Goal: Task Accomplishment & Management: Use online tool/utility

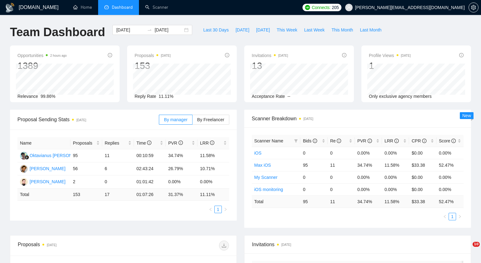
click at [459, 7] on span "yuri@kinect.pro" at bounding box center [410, 7] width 110 height 0
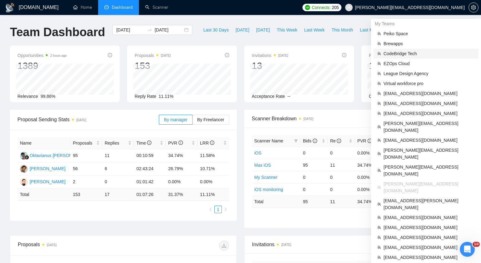
click at [405, 55] on span "CodeBridge Tech" at bounding box center [429, 53] width 91 height 7
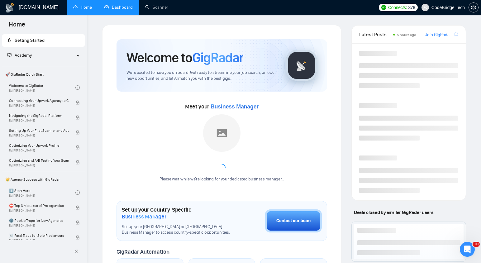
click at [122, 10] on link "Dashboard" at bounding box center [118, 7] width 28 height 5
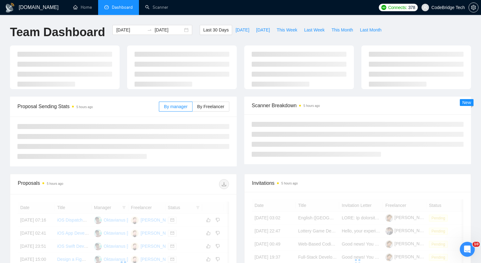
type input "[DATE]"
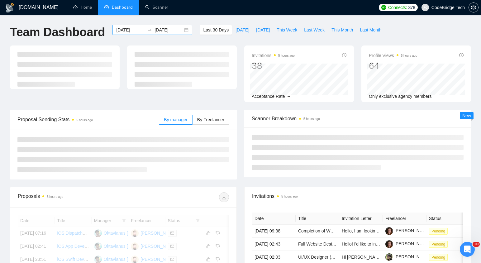
click at [181, 32] on div "2025-08-16 2025-09-15" at bounding box center [152, 30] width 80 height 10
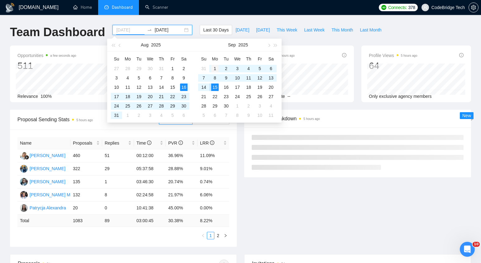
type input "2025-09-01"
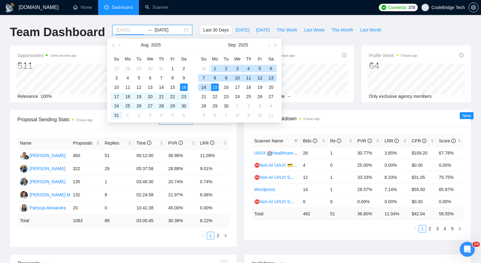
click at [212, 68] on div "1" at bounding box center [214, 68] width 7 height 7
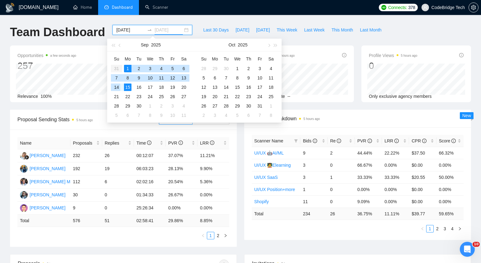
type input "2025-09-15"
click at [128, 86] on div "15" at bounding box center [127, 86] width 7 height 7
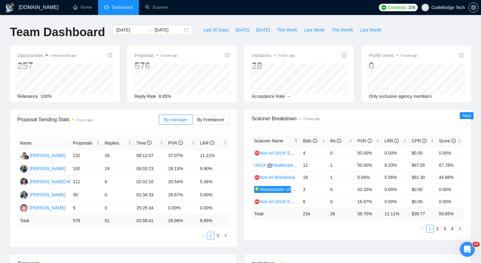
drag, startPoint x: 267, startPoint y: 189, endPoint x: 186, endPoint y: 12, distance: 194.6
click at [0, 0] on div "GigRadar.io Home Dashboard Scanner Connects: 378 CodeBridge Tech Team Dashboard…" at bounding box center [240, 254] width 481 height 509
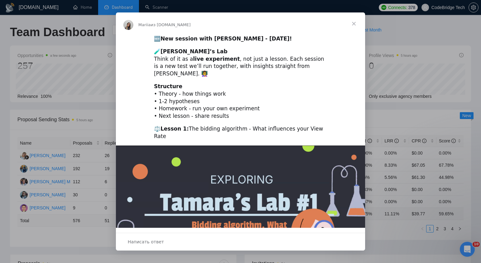
click at [356, 20] on span "Закрыть" at bounding box center [354, 23] width 22 height 22
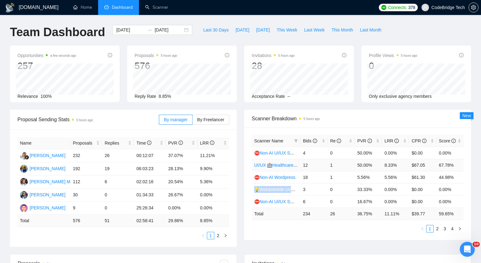
click at [280, 166] on link "UI/UX 🏥Healthcare/Wellness/Sports/Fitness" at bounding box center [297, 165] width 87 height 5
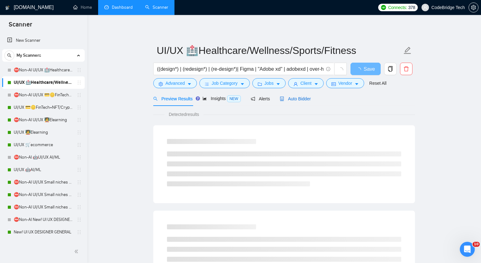
drag, startPoint x: 307, startPoint y: 97, endPoint x: 302, endPoint y: 110, distance: 14.2
click at [307, 97] on span "Auto Bidder" at bounding box center [295, 98] width 31 height 5
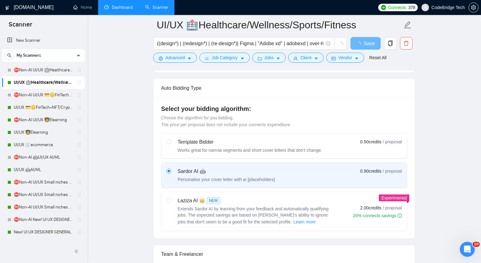
scroll to position [158, 0]
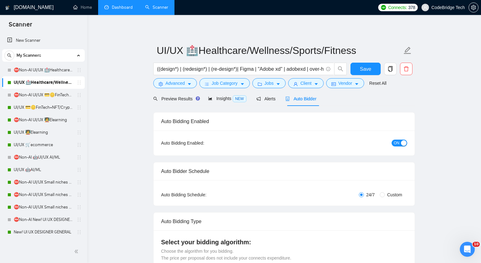
click at [117, 9] on link "Dashboard" at bounding box center [118, 7] width 28 height 5
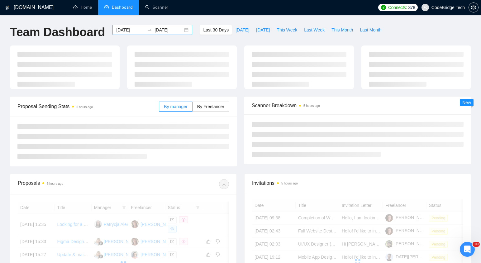
click at [184, 33] on div "2025-08-16 2025-09-15" at bounding box center [152, 30] width 80 height 10
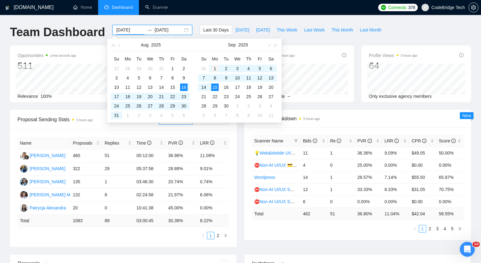
type input "2025-09-01"
click at [217, 65] on div "1" at bounding box center [214, 68] width 7 height 7
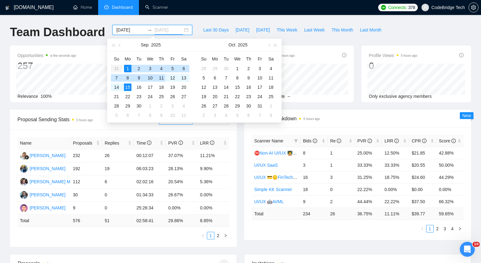
type input "2025-09-15"
click at [125, 88] on div "15" at bounding box center [127, 86] width 7 height 7
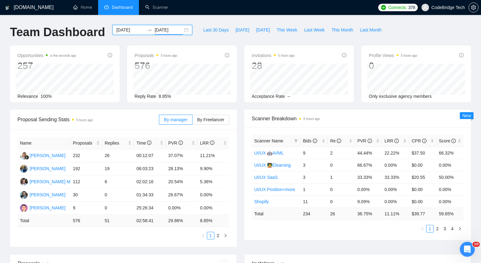
click at [182, 32] on div "2025-09-01 2025-09-15" at bounding box center [152, 30] width 80 height 10
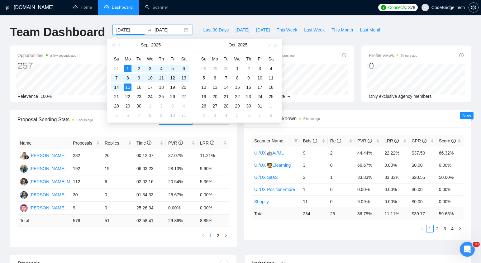
click at [250, 19] on div "GigRadar.io Home Dashboard Scanner Connects: 378 CodeBridge Tech Team Dashboard…" at bounding box center [240, 254] width 481 height 509
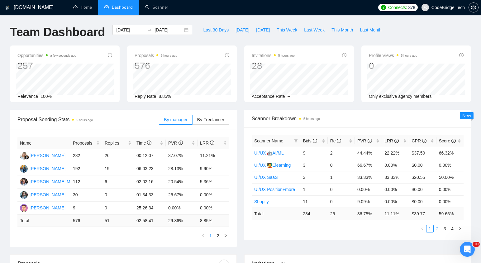
click at [439, 232] on li "2" at bounding box center [437, 228] width 7 height 7
click at [445, 231] on link "3" at bounding box center [444, 228] width 7 height 7
click at [455, 231] on link "4" at bounding box center [452, 228] width 7 height 7
click at [430, 229] on link "1" at bounding box center [430, 228] width 7 height 7
drag, startPoint x: 292, startPoint y: 154, endPoint x: 254, endPoint y: 154, distance: 38.0
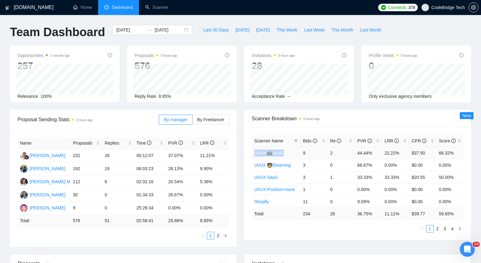
click at [253, 154] on td "UI/UX 🤖AI/ML" at bounding box center [276, 153] width 49 height 12
copy link "UI/UX 🤖AI/ML"
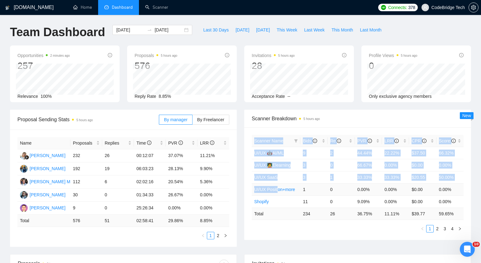
drag, startPoint x: 250, startPoint y: 162, endPoint x: 279, endPoint y: 189, distance: 39.9
click at [279, 189] on div "Scanner Name Bids Re PVR LRR CPR Score UI/UX 🤖AI/ML 9 2 44.44% 22.22% $37.50 66…" at bounding box center [357, 183] width 227 height 112
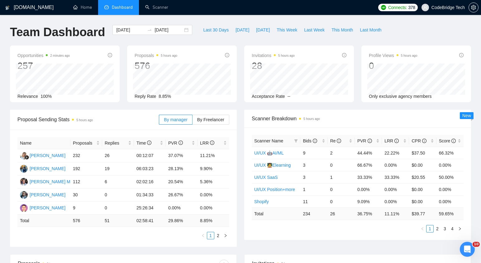
click at [246, 163] on div "Scanner Name Bids Re PVR LRR CPR Score UI/UX 🤖AI/ML 9 2 44.44% 22.22% $37.50 66…" at bounding box center [357, 183] width 227 height 112
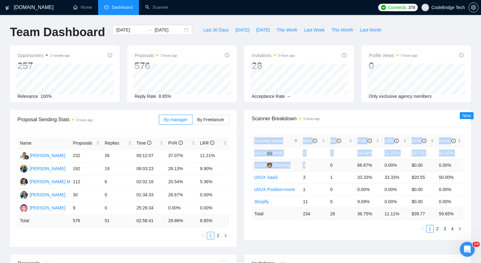
drag, startPoint x: 249, startPoint y: 166, endPoint x: 310, endPoint y: 166, distance: 60.8
click at [310, 166] on div "Scanner Name Bids Re PVR LRR CPR Score UI/UX 🤖AI/ML 9 2 44.44% 22.22% $37.50 66…" at bounding box center [357, 183] width 227 height 112
click at [252, 168] on td "UI/UX 🧑‍🏫Elearning" at bounding box center [276, 165] width 49 height 12
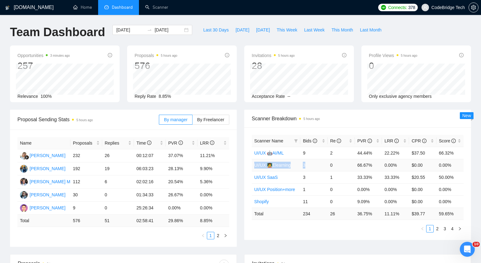
drag, startPoint x: 314, startPoint y: 164, endPoint x: 255, endPoint y: 164, distance: 59.5
click at [255, 164] on tr "UI/UX 🧑‍🏫Elearning 3 0 66.67% 0.00% $0.00 0.00%" at bounding box center [358, 165] width 212 height 12
copy tr "UI/UX 🧑‍🏫Elearning 3"
click at [250, 176] on div "Scanner Name Bids Re PVR LRR CPR Score UI/UX 🤖AI/ML 9 2 44.44% 22.22% $37.50 66…" at bounding box center [357, 183] width 227 height 112
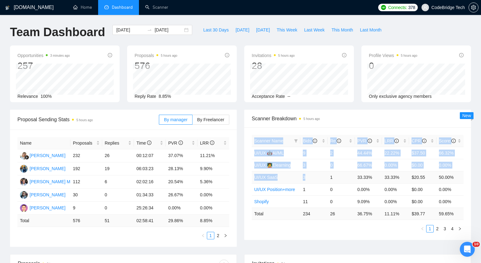
drag, startPoint x: 250, startPoint y: 176, endPoint x: 308, endPoint y: 176, distance: 58.0
click at [308, 176] on div "Scanner Name Bids Re PVR LRR CPR Score UI/UX 🤖AI/ML 9 2 44.44% 22.22% $37.50 66…" at bounding box center [357, 183] width 227 height 112
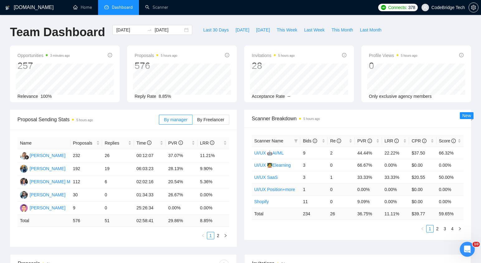
click at [321, 183] on td "1" at bounding box center [313, 189] width 27 height 12
drag, startPoint x: 314, startPoint y: 176, endPoint x: 253, endPoint y: 175, distance: 61.4
click at [253, 175] on tr "UI/UX SaaS 3 1 33.33% 33.33% $20.55 50.00%" at bounding box center [358, 177] width 212 height 12
copy tr "UI/UX SaaS 3"
click at [252, 193] on td "UI/UX Position+more" at bounding box center [276, 189] width 49 height 12
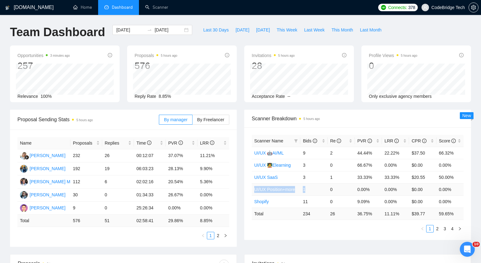
drag, startPoint x: 314, startPoint y: 189, endPoint x: 255, endPoint y: 191, distance: 59.2
click at [255, 191] on tr "UI/UX Position+more 1 0 0.00% 0.00% $0.00 0.00%" at bounding box center [358, 189] width 212 height 12
copy tr "UI/UX Position+more 1"
drag, startPoint x: 312, startPoint y: 202, endPoint x: 255, endPoint y: 202, distance: 56.7
click at [255, 202] on tr "Shopify 11 0 9.09% 0.00% $0.00 0.00%" at bounding box center [358, 201] width 212 height 12
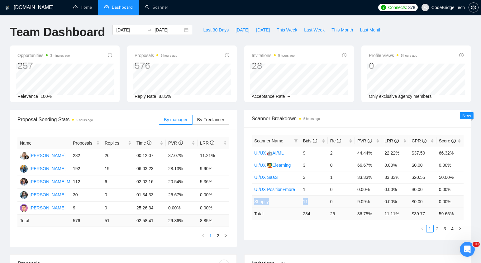
copy tr "Shopify 11"
click at [438, 229] on link "2" at bounding box center [437, 228] width 7 height 7
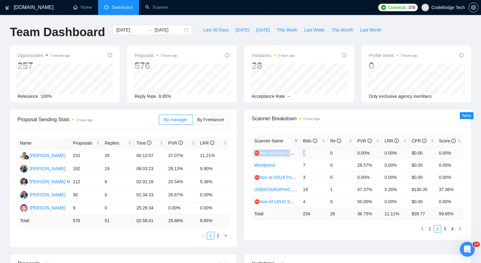
drag, startPoint x: 310, startPoint y: 154, endPoint x: 256, endPoint y: 154, distance: 53.6
click at [256, 154] on tr "⛔Non-AI UI/UX Small niches 2 - HR (Ticketing), Legal,Tax/Logistics 3 0 0.00% 0.…" at bounding box center [358, 153] width 212 height 12
copy tr "⛔Non-AI UI/UX Small niches 2 - HR (Ticketing), Legal,Tax/Logistics 3"
drag, startPoint x: 312, startPoint y: 166, endPoint x: 255, endPoint y: 165, distance: 57.3
click at [255, 165] on tr "Wordpress 7 0 28.57% 0.00% $0.00 0.00%" at bounding box center [358, 165] width 212 height 12
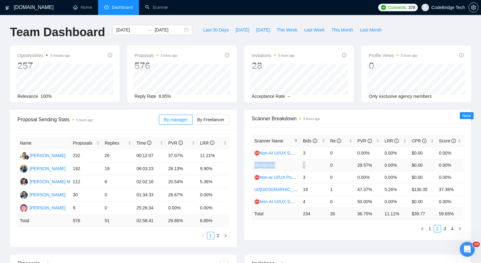
copy tr "Wordpress 7"
drag, startPoint x: 312, startPoint y: 179, endPoint x: 255, endPoint y: 177, distance: 57.1
click at [255, 177] on tr "⛔Non-ai UI/UX Position+more 3 0 0.00% 0.00% $0.00 0.00%" at bounding box center [358, 177] width 212 height 12
copy tr "⛔Non-ai UI/UX Position+more 3"
click at [290, 231] on ul "1 2 3 4" at bounding box center [358, 228] width 212 height 7
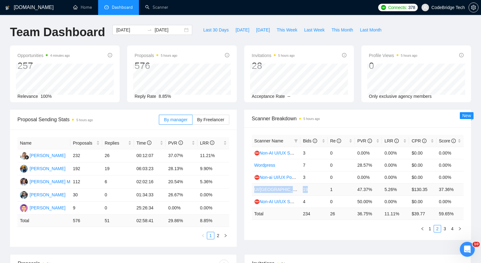
drag, startPoint x: 315, startPoint y: 189, endPoint x: 254, endPoint y: 190, distance: 61.1
click at [253, 190] on tr "UI/UX Middle - US, GERMANY, UK, CANADA, ISRAEL 19 1 47.37% 5.26% $130.35 37.36%" at bounding box center [358, 189] width 212 height 12
copy tr "UI/UX Middle - US, GERMANY, UK, CANADA, ISRAEL 19"
drag, startPoint x: 311, startPoint y: 200, endPoint x: 257, endPoint y: 202, distance: 54.6
click at [257, 202] on tr "⛔Non-AI UI/UX Small niches 1 - Productivity/Booking,automotive, travel, social …" at bounding box center [358, 201] width 212 height 12
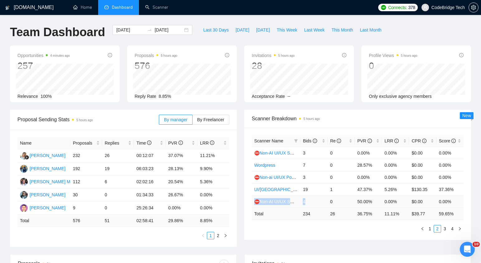
copy tr "⛔Non-AI UI/UX Small niches 1 - Productivity/Booking,automotive, travel, social …"
click at [446, 230] on link "3" at bounding box center [444, 228] width 7 height 7
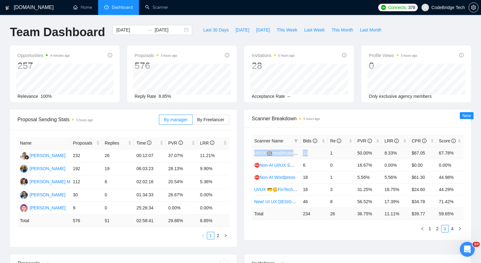
drag, startPoint x: 314, startPoint y: 153, endPoint x: 254, endPoint y: 152, distance: 60.1
click at [254, 152] on tr "UI/UX 🏥Healthcare/Wellness/Sports/Fitness 12 1 50.00% 8.33% $67.05 67.78%" at bounding box center [358, 153] width 212 height 12
click at [246, 173] on div "Scanner Name Bids Re PVR LRR CPR Score UI/UX 🏥Healthcare/Wellness/Sports/Fitnes…" at bounding box center [357, 183] width 227 height 112
drag, startPoint x: 313, startPoint y: 168, endPoint x: 254, endPoint y: 164, distance: 59.4
click at [254, 164] on tr "⛔Non-AI UI/UX Small niches 3 - NGO/Non-profit/sustainability 6 0 16.67% 0.00% $…" at bounding box center [358, 165] width 212 height 12
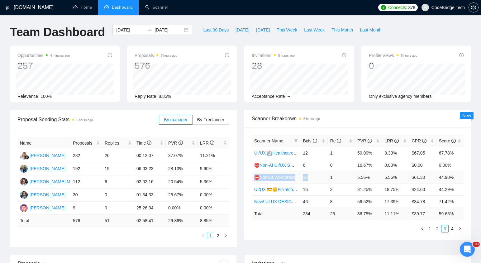
drag, startPoint x: 311, startPoint y: 177, endPoint x: 256, endPoint y: 179, distance: 54.6
click at [255, 179] on tr "⛔Non-AI Wordpress 18 1 5.56% 5.56% $61.30 44.98%" at bounding box center [358, 177] width 212 height 12
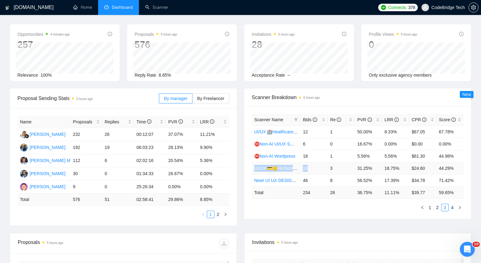
drag, startPoint x: 312, startPoint y: 169, endPoint x: 255, endPoint y: 169, distance: 56.1
click at [255, 169] on tr "UI/UX 💳🪙FinTech+NFT/Crypto/Blockchain/Casino 16 3 31.25% 18.75% $24.60 44.29%" at bounding box center [358, 168] width 212 height 12
drag, startPoint x: 312, startPoint y: 182, endPoint x: 255, endPoint y: 179, distance: 56.4
click at [255, 179] on tr "New! UI UX DESIGNER GENERAL 46 8 56.52% 17.39% $34.78 71.42%" at bounding box center [358, 180] width 212 height 12
click at [454, 210] on link "4" at bounding box center [452, 207] width 7 height 7
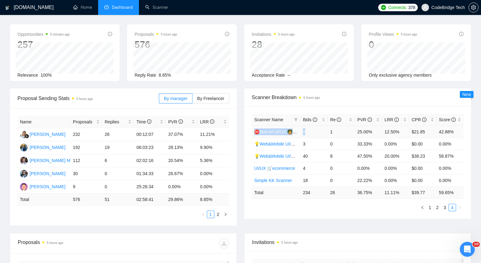
drag, startPoint x: 308, startPoint y: 134, endPoint x: 256, endPoint y: 133, distance: 51.7
click at [256, 133] on tr "⛔Non-AI UI/UX 🧑‍🏫Elearning 8 1 25.00% 12.50% $21.85 42.88%" at bounding box center [358, 132] width 212 height 12
drag, startPoint x: 313, startPoint y: 141, endPoint x: 258, endPoint y: 143, distance: 55.2
click at [258, 143] on tr "💡Web&Mobile UI/UX SaaS 2 (Mariia) 3 0 33.33% 0.00% $0.00 0.00%" at bounding box center [358, 144] width 212 height 12
click at [278, 210] on ul "1 2 3 4" at bounding box center [358, 207] width 212 height 7
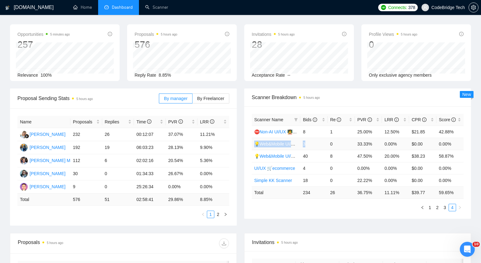
drag, startPoint x: 311, startPoint y: 144, endPoint x: 256, endPoint y: 145, distance: 55.2
click at [256, 145] on tr "💡Web&Mobile UI/UX SaaS 2 (Mariia) 3 0 33.33% 0.00% $0.00 0.00%" at bounding box center [358, 144] width 212 height 12
drag, startPoint x: 314, startPoint y: 157, endPoint x: 257, endPoint y: 154, distance: 57.1
click at [257, 154] on tr "💡Web&Mobile UI/UX SaaS (Mariia) 40 8 47.50% 20.00% $38.23 58.87%" at bounding box center [358, 156] width 212 height 12
drag, startPoint x: 308, startPoint y: 167, endPoint x: 255, endPoint y: 170, distance: 52.7
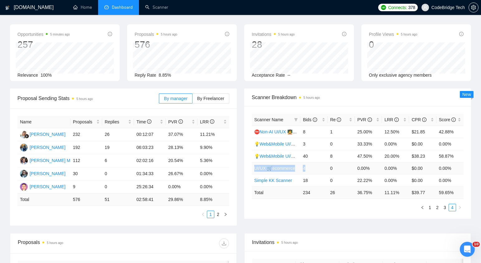
click at [255, 170] on tr "UI/UX 🛒ecommerce 4 0 0.00% 0.00% $0.00 0.00%" at bounding box center [358, 168] width 212 height 12
drag, startPoint x: 313, startPoint y: 180, endPoint x: 253, endPoint y: 180, distance: 59.5
click at [253, 180] on tr "Simple KK Scanner 18 0 22.22% 0.00% $0.00 0.00%" at bounding box center [358, 180] width 212 height 12
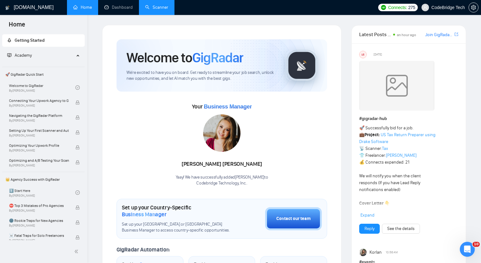
click at [145, 7] on link "Scanner" at bounding box center [156, 7] width 23 height 5
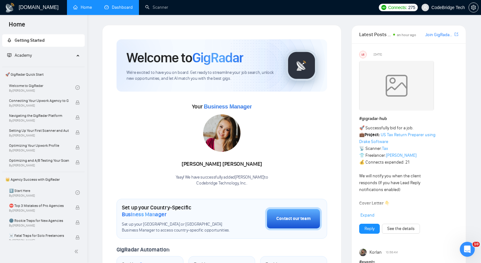
click at [120, 5] on link "Dashboard" at bounding box center [118, 7] width 28 height 5
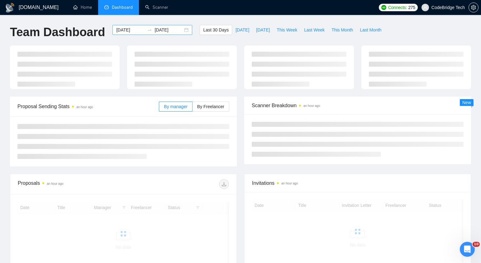
click at [179, 29] on div "2025-08-16 2025-09-15" at bounding box center [152, 30] width 80 height 10
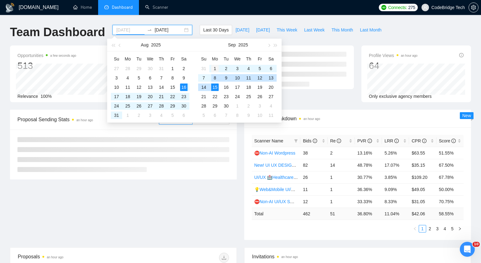
type input "2025-09-01"
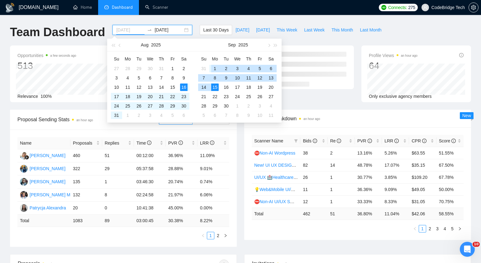
click at [213, 69] on div "1" at bounding box center [214, 68] width 7 height 7
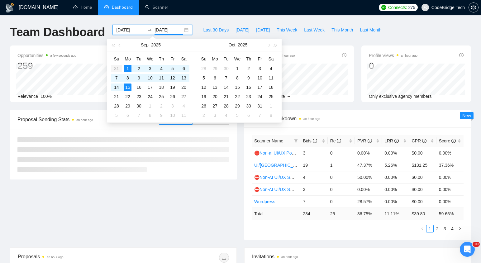
type input "2025-09-15"
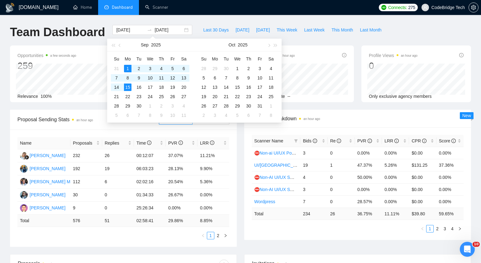
click at [241, 144] on div "Scanner Breakdown an hour ago Scanner Name Bids Re PVR LRR CPR Score ⛔Non-ai UI…" at bounding box center [358, 175] width 234 height 130
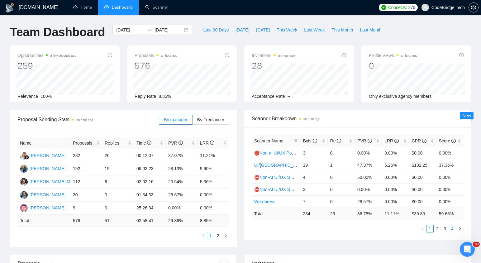
click at [451, 228] on link "4" at bounding box center [452, 228] width 7 height 7
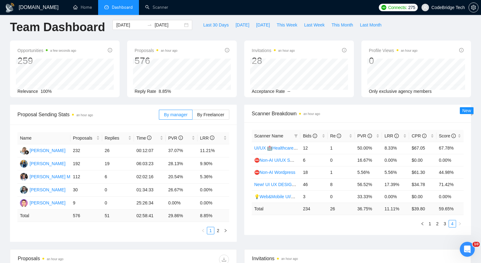
scroll to position [7, 0]
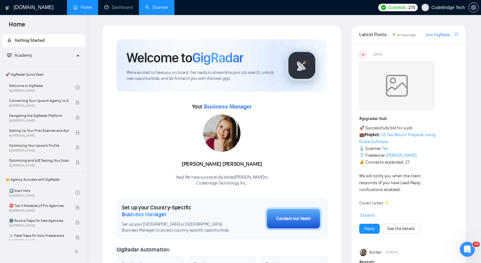
click at [160, 8] on link "Scanner" at bounding box center [156, 7] width 23 height 5
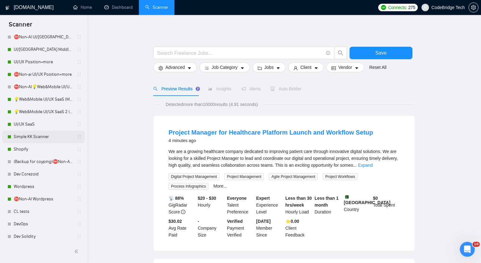
click at [22, 135] on link "Simple KK Scanner" at bounding box center [43, 137] width 59 height 12
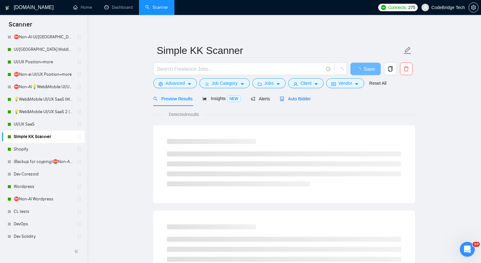
click at [308, 97] on span "Auto Bidder" at bounding box center [295, 98] width 31 height 5
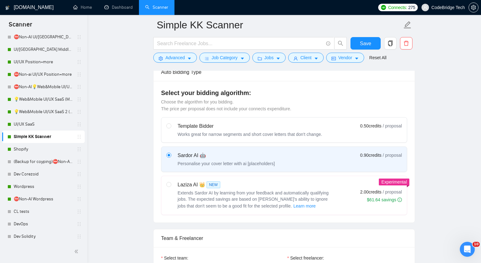
scroll to position [8, 0]
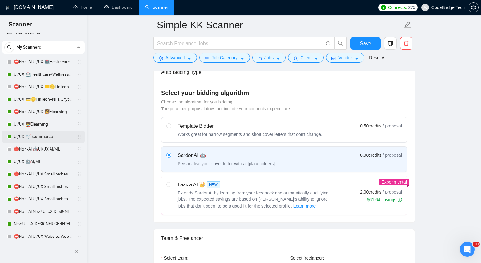
click at [28, 136] on link "UI/UX 🛒ecommerce" at bounding box center [43, 137] width 59 height 12
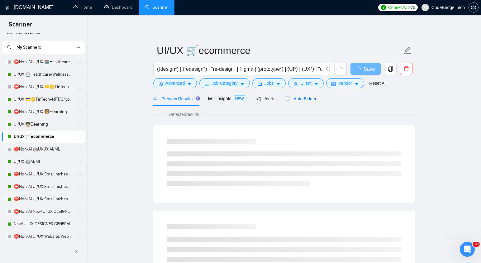
click at [315, 101] on span "Auto Bidder" at bounding box center [300, 98] width 31 height 5
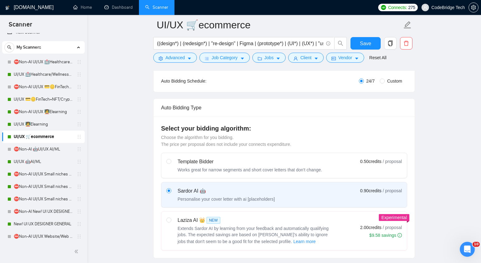
scroll to position [183, 0]
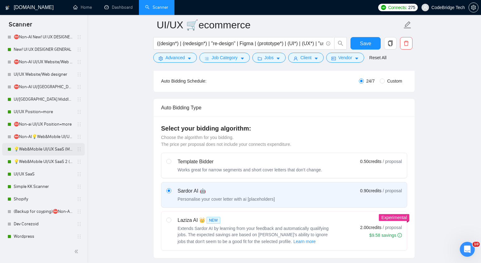
click at [24, 147] on link "💡Web&Mobile UI/UX SaaS (Mariia)" at bounding box center [43, 149] width 59 height 12
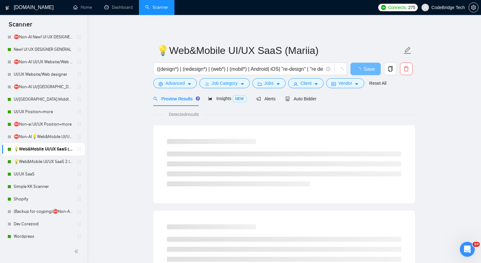
click at [28, 148] on link "💡Web&Mobile UI/UX SaaS (Mariia)" at bounding box center [43, 149] width 59 height 12
click at [305, 100] on span "Auto Bidder" at bounding box center [300, 98] width 31 height 5
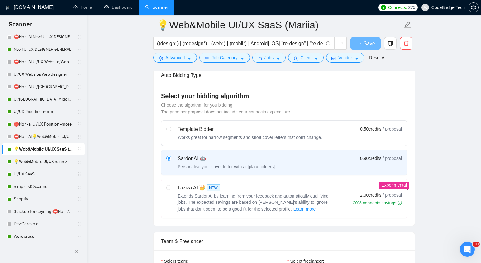
scroll to position [164, 0]
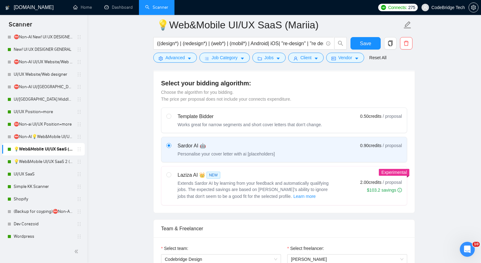
click at [40, 147] on link "💡Web&Mobile UI/UX SaaS (Mariia)" at bounding box center [43, 149] width 59 height 12
click at [31, 149] on link "💡Web&Mobile UI/UX SaaS (Mariia)" at bounding box center [43, 149] width 59 height 12
click at [46, 165] on link "💡Web&Mobile UI/UX SaaS 2 ([PERSON_NAME])" at bounding box center [43, 161] width 59 height 12
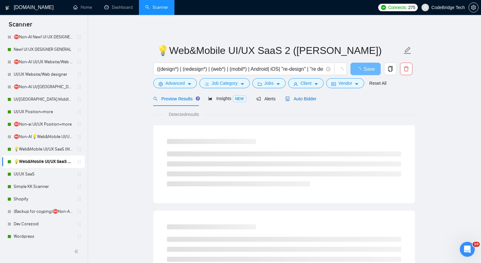
click at [309, 99] on span "Auto Bidder" at bounding box center [300, 98] width 31 height 5
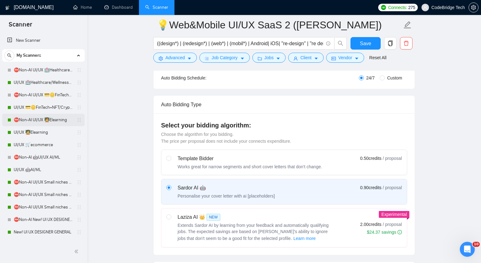
click at [46, 114] on link "⛔Non-AI UI/UX 🧑‍🏫Elearning" at bounding box center [43, 120] width 59 height 12
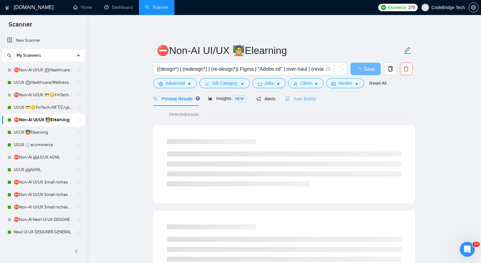
click at [303, 102] on div "Auto Bidder" at bounding box center [300, 98] width 31 height 15
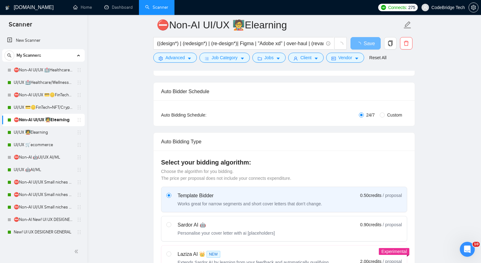
scroll to position [98, 0]
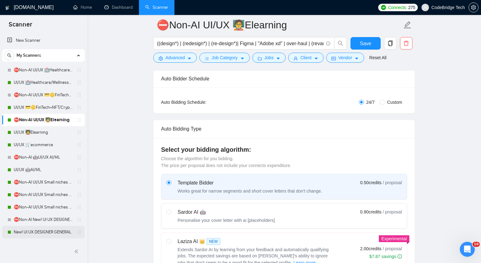
click at [26, 231] on link "New! UI UX DESIGNER GENERAL" at bounding box center [43, 232] width 59 height 12
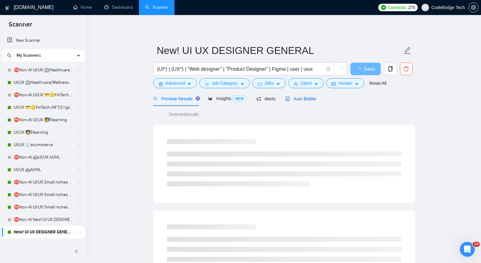
click at [315, 98] on span "Auto Bidder" at bounding box center [300, 98] width 31 height 5
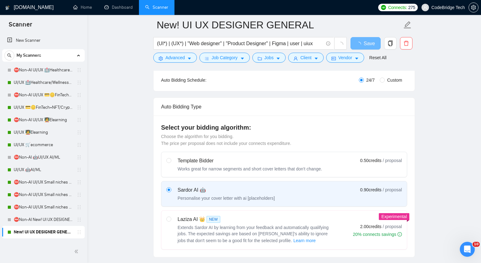
scroll to position [120, 0]
click at [39, 107] on link "UI/UX 💳🪙FinTech+NFT/Crypto/Blockchain/Casino" at bounding box center [43, 107] width 59 height 12
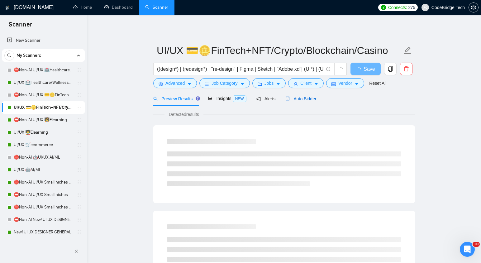
click at [312, 97] on span "Auto Bidder" at bounding box center [300, 98] width 31 height 5
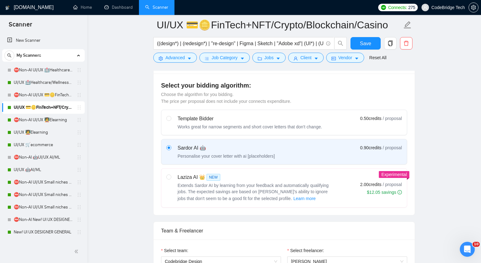
scroll to position [235, 0]
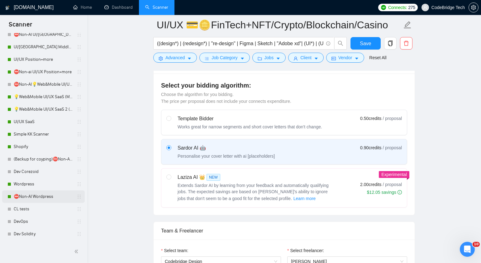
click at [36, 198] on link "⛔Non-AI Wordpress" at bounding box center [43, 196] width 59 height 12
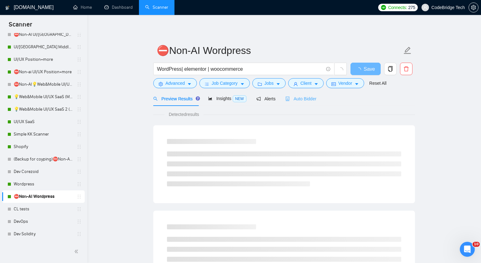
click at [295, 102] on div "Auto Bidder" at bounding box center [300, 98] width 31 height 15
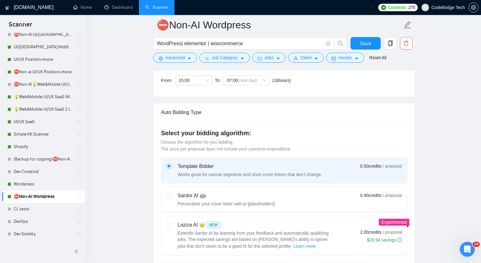
scroll to position [70, 0]
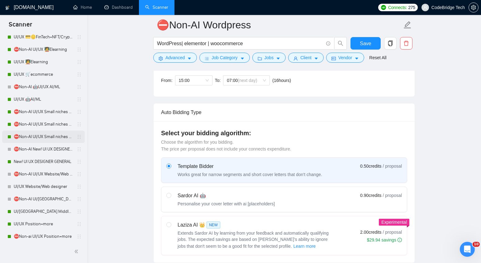
click at [31, 136] on link "⛔Non-AI UI/UX Small niches 3 - NGO/Non-profit/sustainability" at bounding box center [43, 137] width 59 height 12
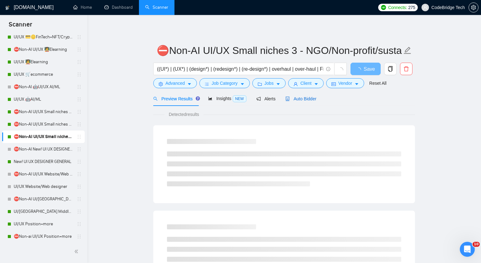
click at [304, 97] on span "Auto Bidder" at bounding box center [300, 98] width 31 height 5
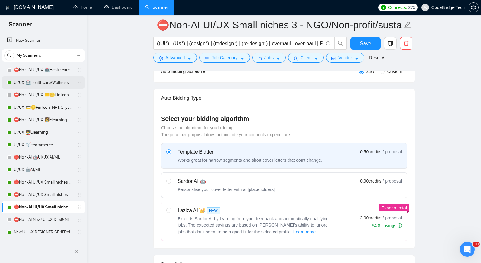
click at [52, 80] on link "UI/UX 🏥Healthcare/Wellness/Sports/Fitness" at bounding box center [43, 82] width 59 height 12
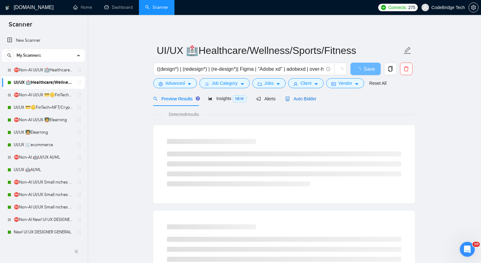
click at [308, 96] on span "Auto Bidder" at bounding box center [300, 98] width 31 height 5
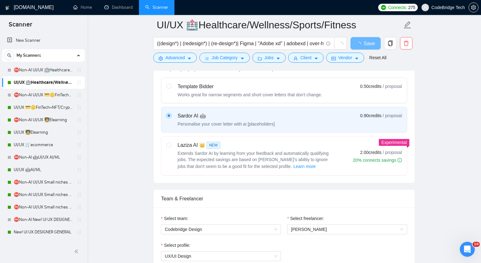
scroll to position [212, 0]
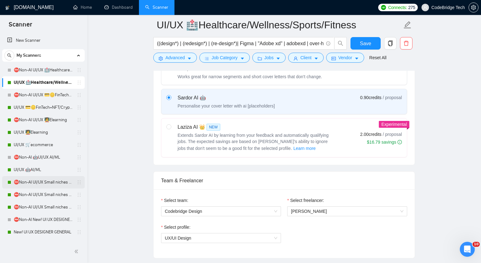
click at [37, 179] on link "⛔Non-AI UI/UX Small niches 1 - Productivity/Booking,automotive, travel, social …" at bounding box center [43, 182] width 59 height 12
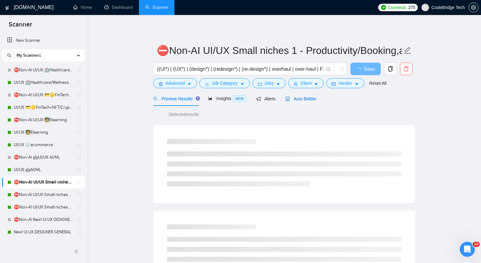
click at [311, 98] on span "Auto Bidder" at bounding box center [300, 98] width 31 height 5
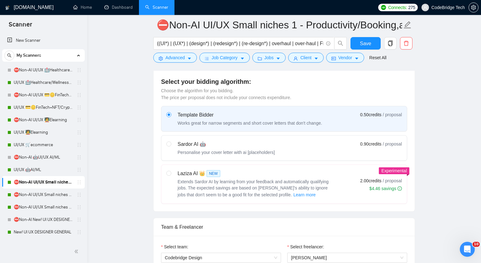
scroll to position [133, 0]
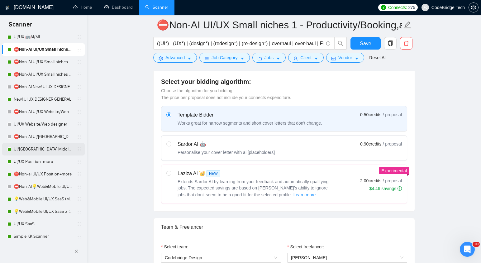
click at [29, 147] on link "UI/[GEOGRAPHIC_DATA] Middle - [GEOGRAPHIC_DATA], [GEOGRAPHIC_DATA], [GEOGRAPHIC…" at bounding box center [43, 149] width 59 height 12
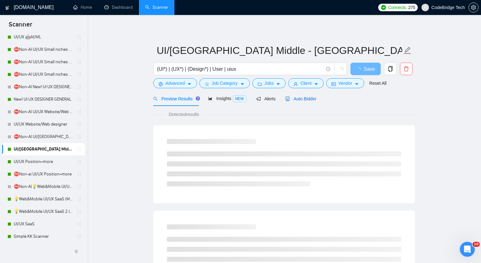
click at [298, 101] on div "Auto Bidder" at bounding box center [300, 98] width 31 height 7
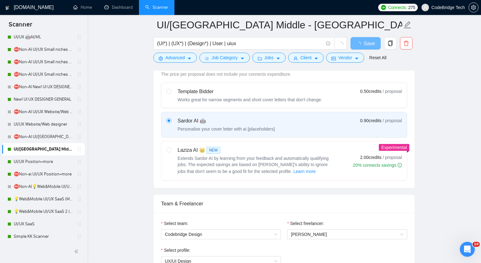
scroll to position [196, 0]
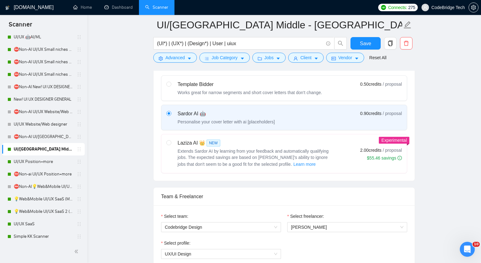
click at [46, 146] on link "UI/[GEOGRAPHIC_DATA] Middle - [GEOGRAPHIC_DATA], [GEOGRAPHIC_DATA], [GEOGRAPHIC…" at bounding box center [43, 149] width 59 height 12
click at [29, 174] on link "⛔Non-ai UI/UX Position+more" at bounding box center [43, 174] width 59 height 12
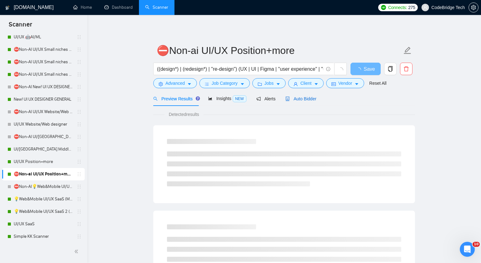
click at [311, 101] on span "Auto Bidder" at bounding box center [300, 98] width 31 height 5
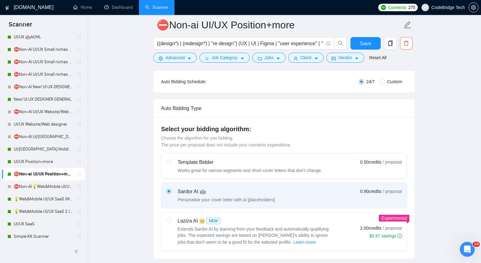
scroll to position [235, 0]
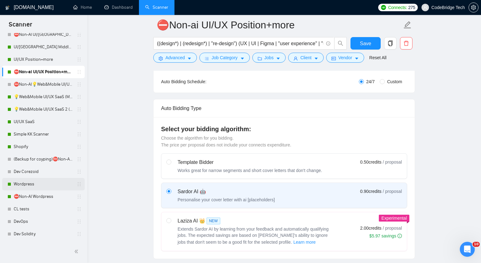
click at [36, 182] on link "Wordpress" at bounding box center [43, 184] width 59 height 12
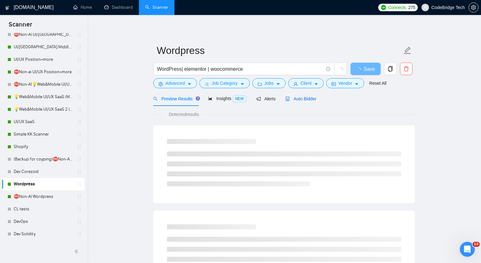
click at [308, 98] on span "Auto Bidder" at bounding box center [300, 98] width 31 height 5
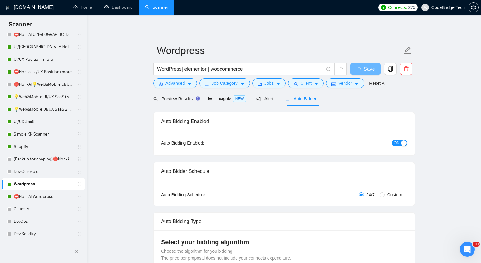
radio input "false"
radio input "true"
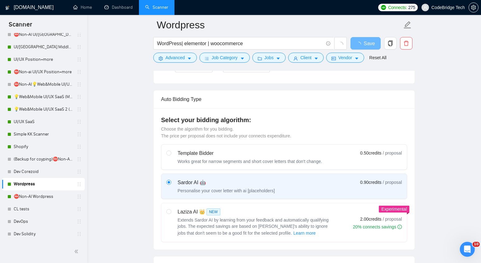
scroll to position [58, 0]
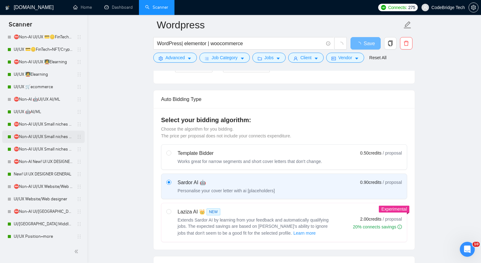
click at [36, 136] on link "⛔Non-AI UI/UX Small niches 2 - HR (Ticketing), Legal,Tax/Logistics" at bounding box center [43, 137] width 59 height 12
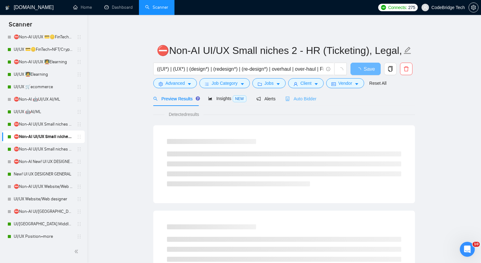
click at [303, 102] on div "Auto Bidder" at bounding box center [300, 98] width 31 height 15
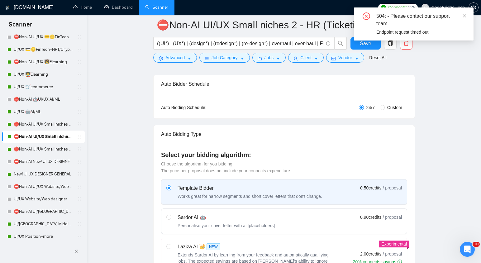
scroll to position [235, 0]
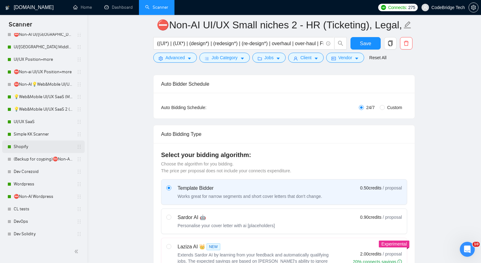
click at [50, 145] on link "Shopify" at bounding box center [43, 147] width 59 height 12
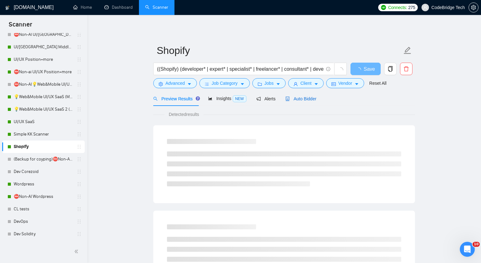
click at [308, 100] on span "Auto Bidder" at bounding box center [300, 98] width 31 height 5
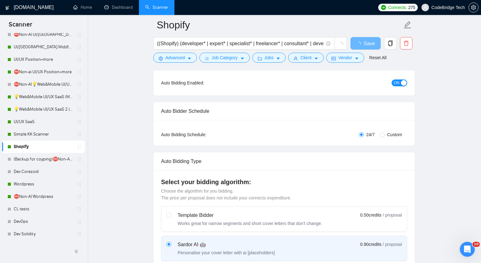
scroll to position [79, 0]
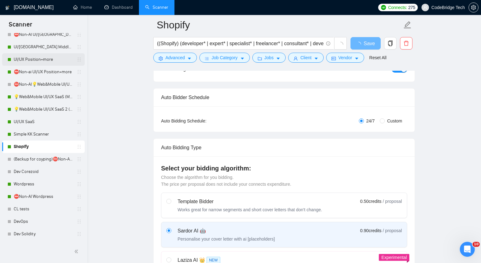
click at [57, 57] on link "UI/UX Position+more" at bounding box center [43, 59] width 59 height 12
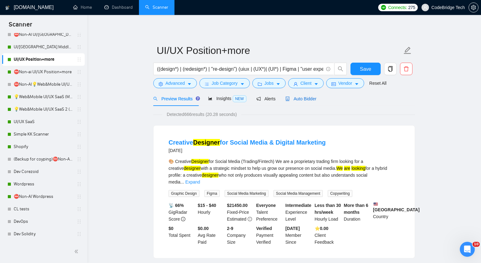
click at [307, 98] on span "Auto Bidder" at bounding box center [300, 98] width 31 height 5
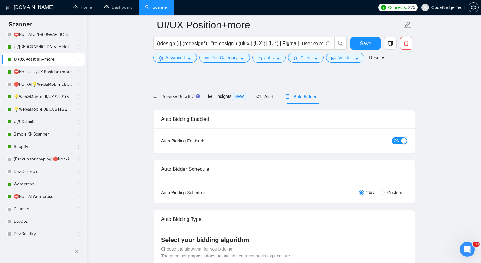
scroll to position [110, 0]
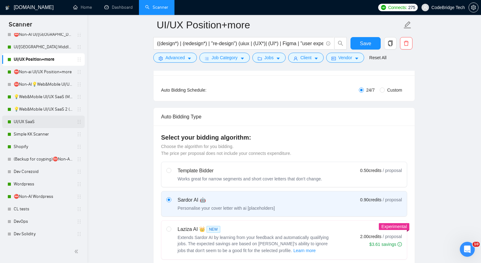
click at [42, 122] on link "UI/UX SaaS" at bounding box center [43, 122] width 59 height 12
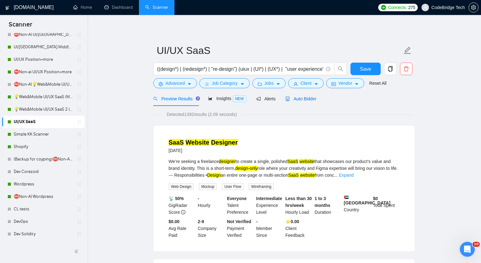
click at [306, 98] on span "Auto Bidder" at bounding box center [300, 98] width 31 height 5
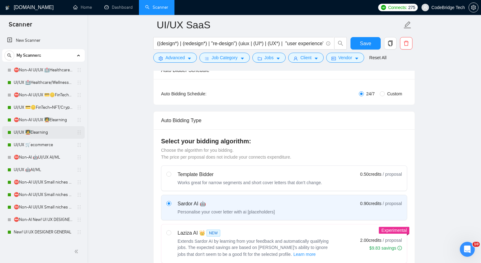
click at [52, 128] on link "UI/UX 🧑‍🏫Elearning" at bounding box center [43, 132] width 59 height 12
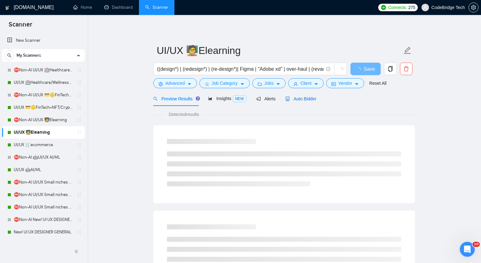
click at [310, 97] on span "Auto Bidder" at bounding box center [300, 98] width 31 height 5
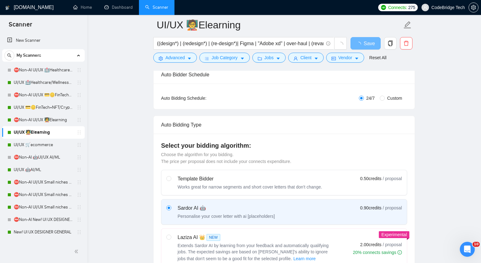
scroll to position [102, 0]
click at [46, 168] on link "UI/UX 🤖AI/ML" at bounding box center [43, 170] width 59 height 12
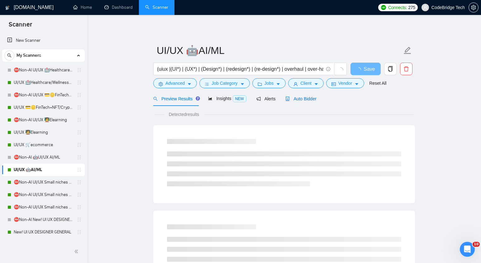
click at [311, 100] on span "Auto Bidder" at bounding box center [300, 98] width 31 height 5
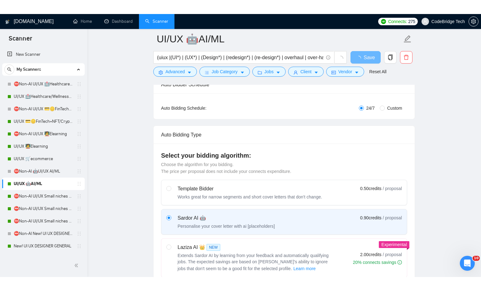
scroll to position [106, 0]
